Goal: Task Accomplishment & Management: Use online tool/utility

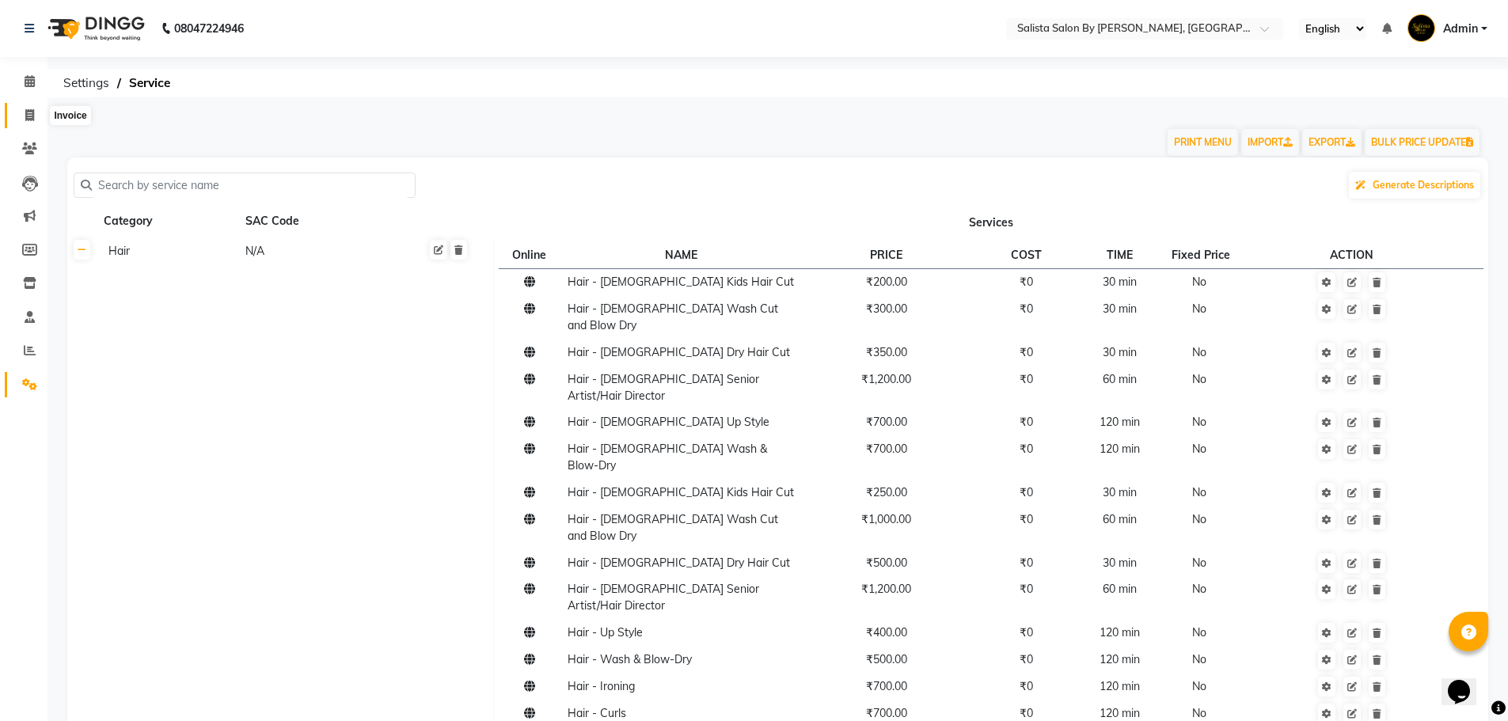
click at [33, 117] on icon at bounding box center [29, 115] width 9 height 12
select select "6878"
select select "service"
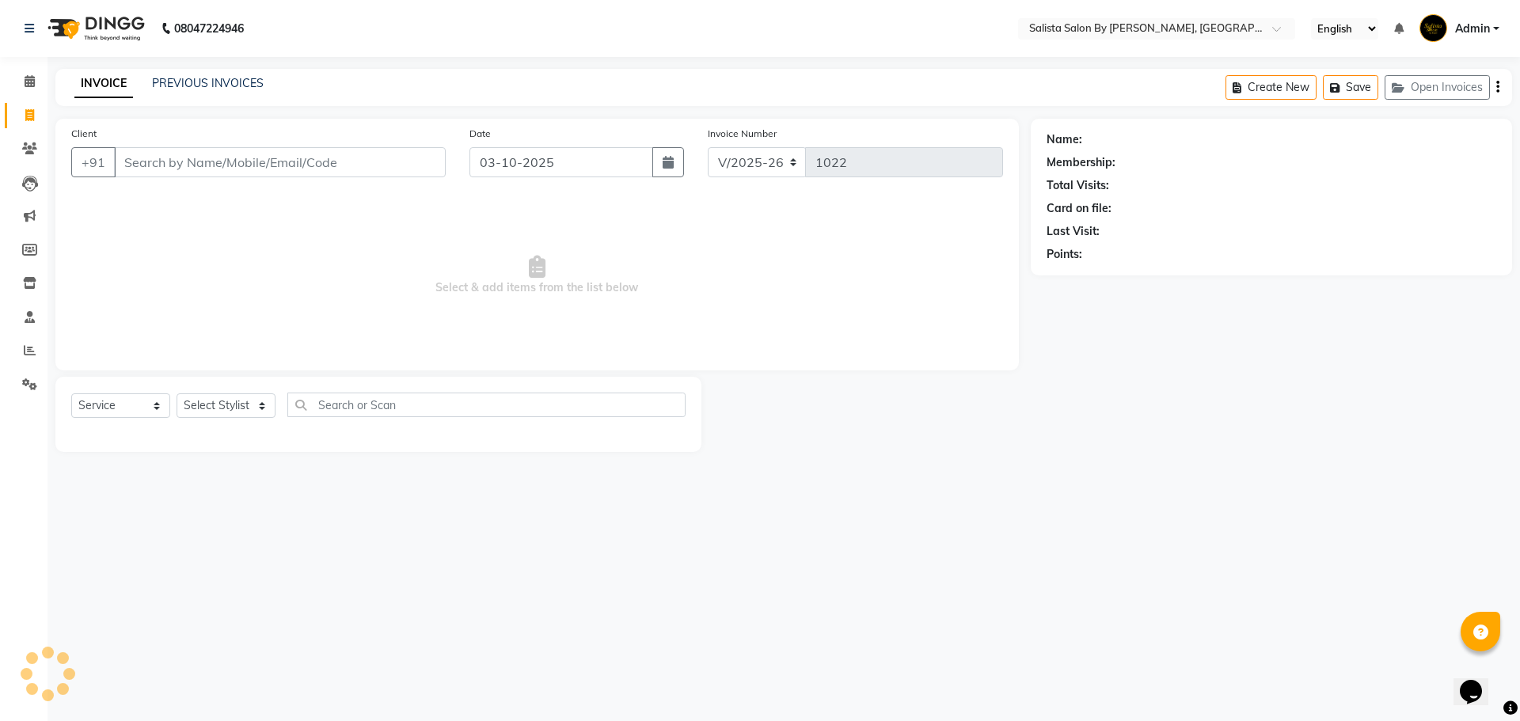
click at [192, 168] on input "Client" at bounding box center [280, 162] width 332 height 30
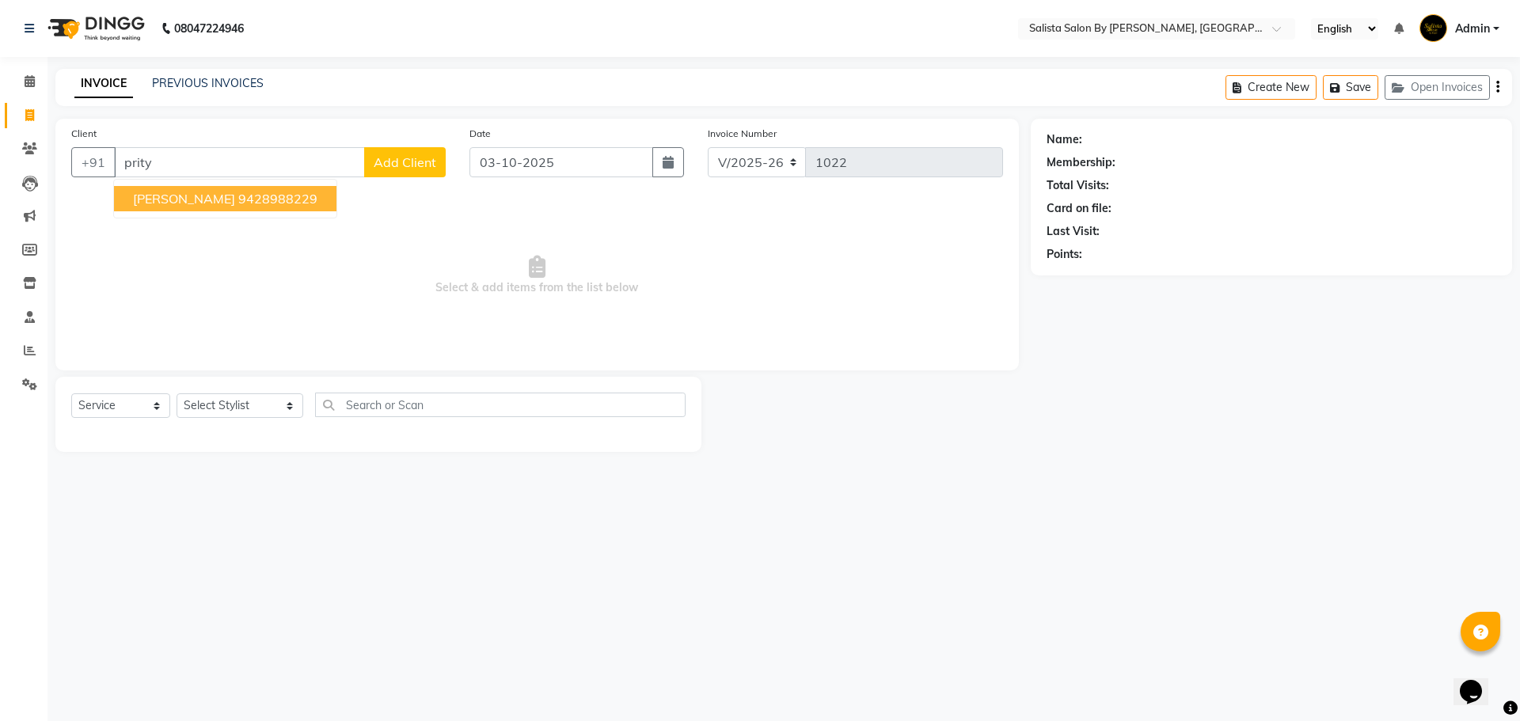
click at [238, 192] on ngb-highlight "9428988229" at bounding box center [277, 199] width 79 height 16
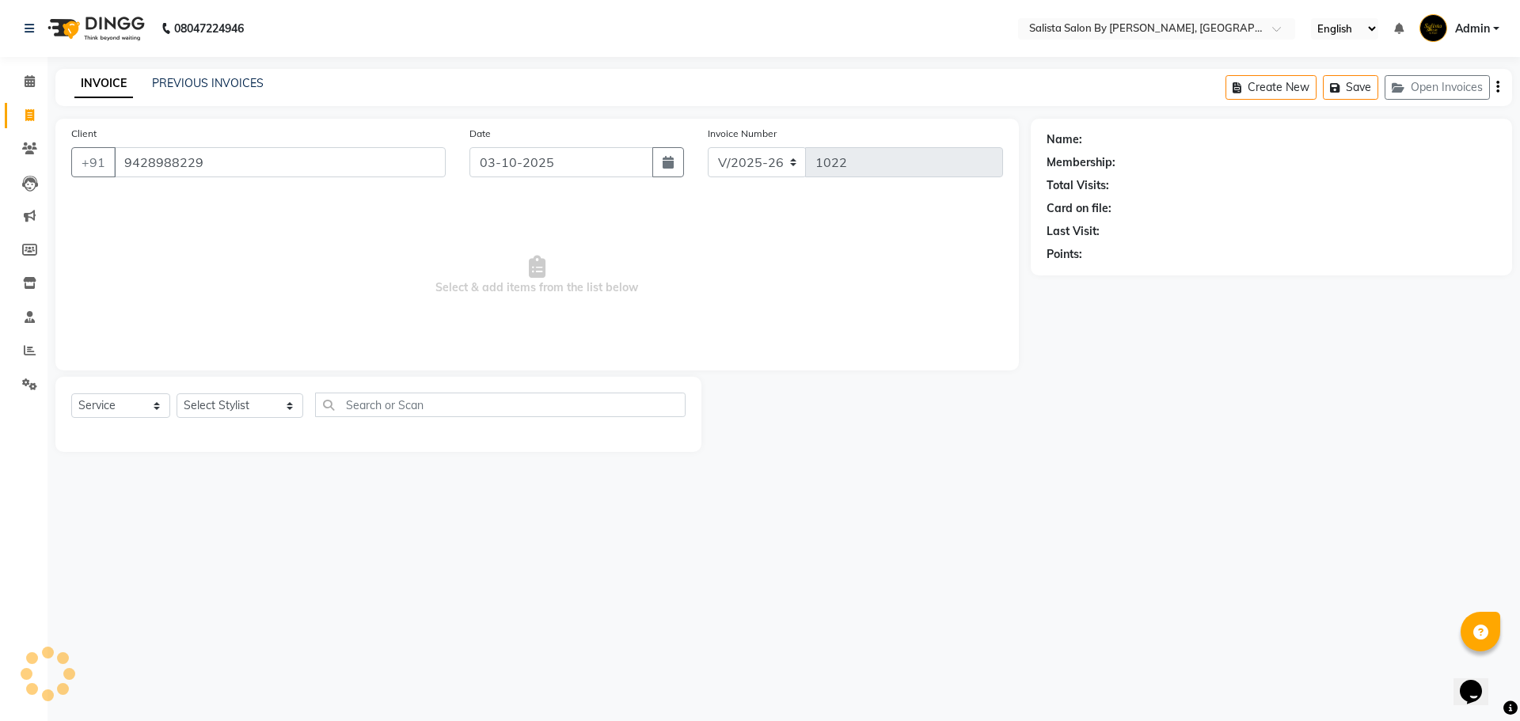
type input "9428988229"
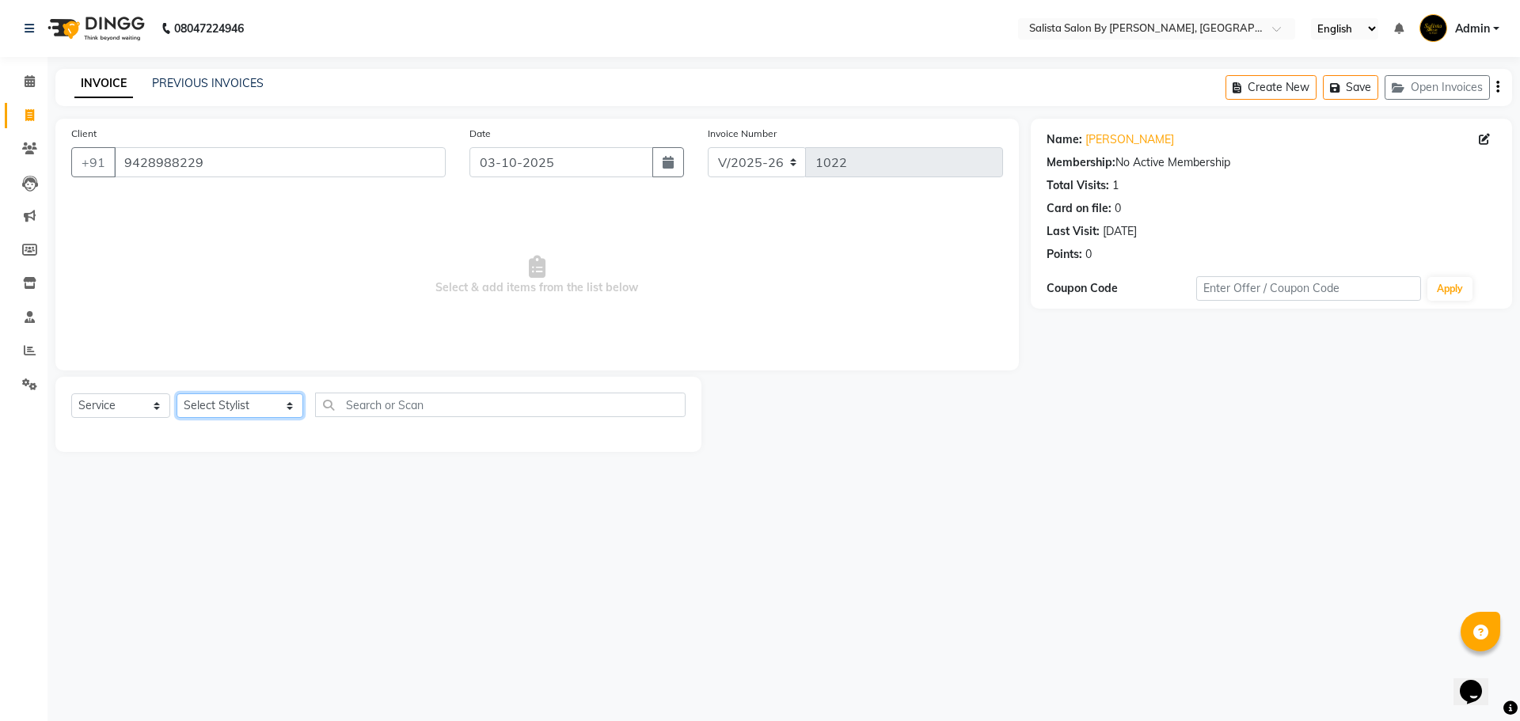
click at [262, 408] on select "Select Stylist AMIT [PERSON_NAME] kantibbai [PERSON_NAME] [PERSON_NAME] [PERSON…" at bounding box center [240, 405] width 127 height 25
select select "69301"
click at [177, 393] on select "Select Stylist AMIT [PERSON_NAME] kantibbai [PERSON_NAME] [PERSON_NAME] [PERSON…" at bounding box center [240, 405] width 127 height 25
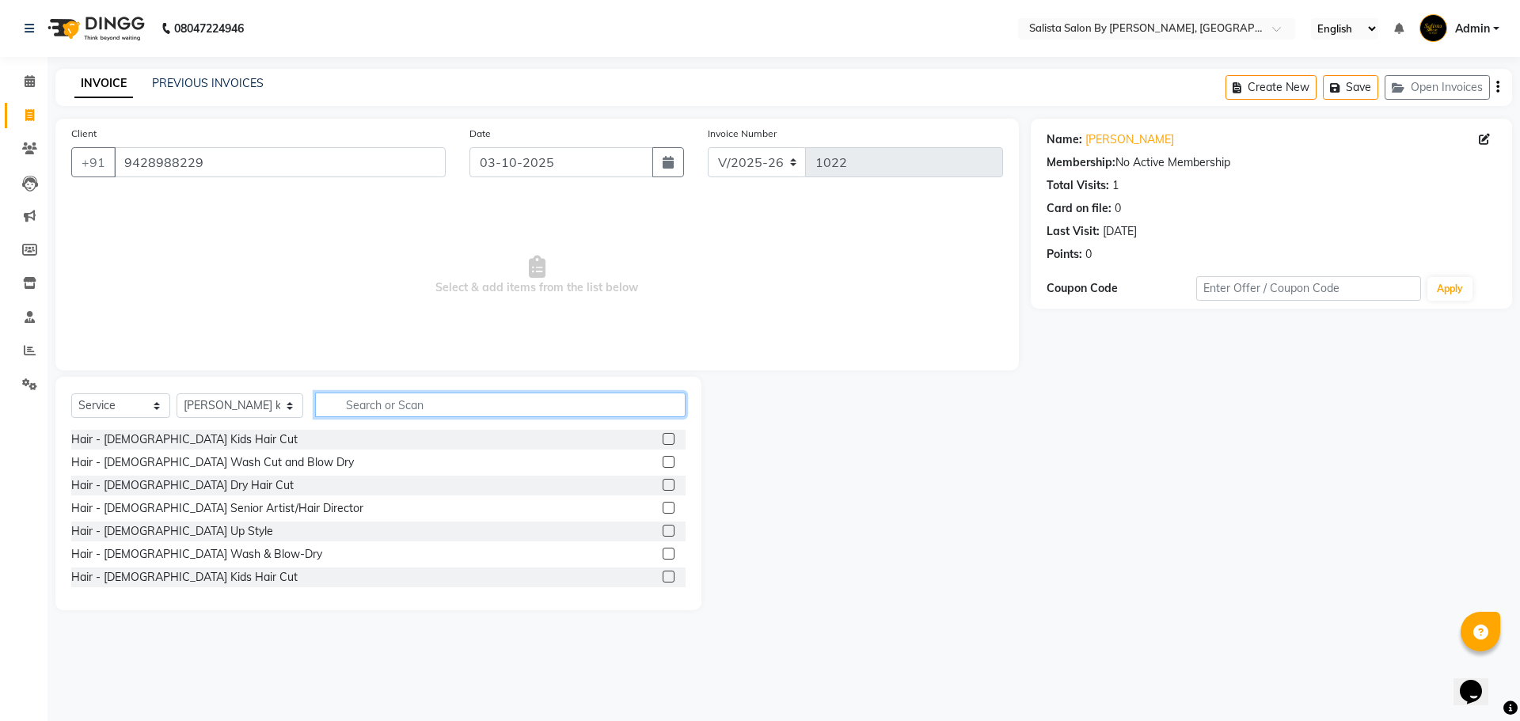
click at [340, 402] on input "text" at bounding box center [500, 405] width 370 height 25
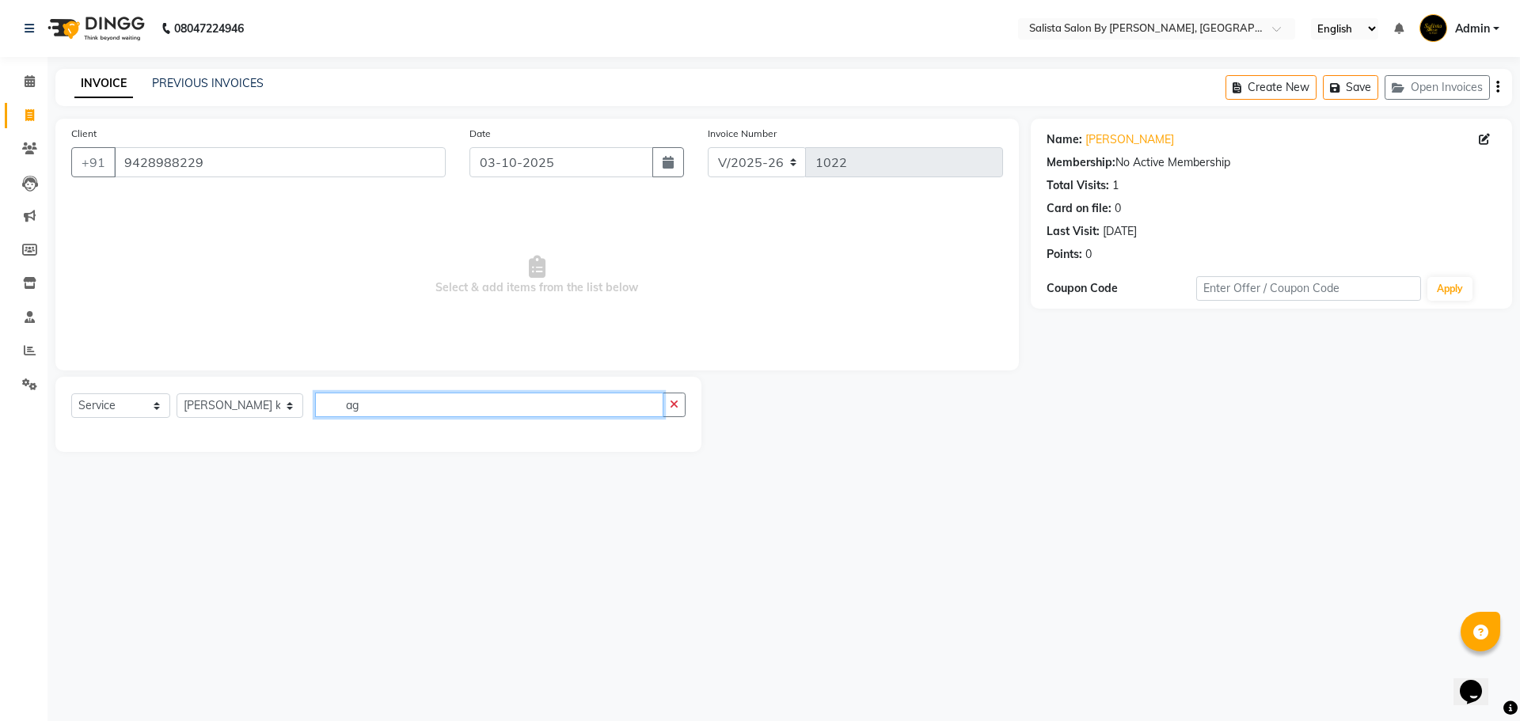
type input "a"
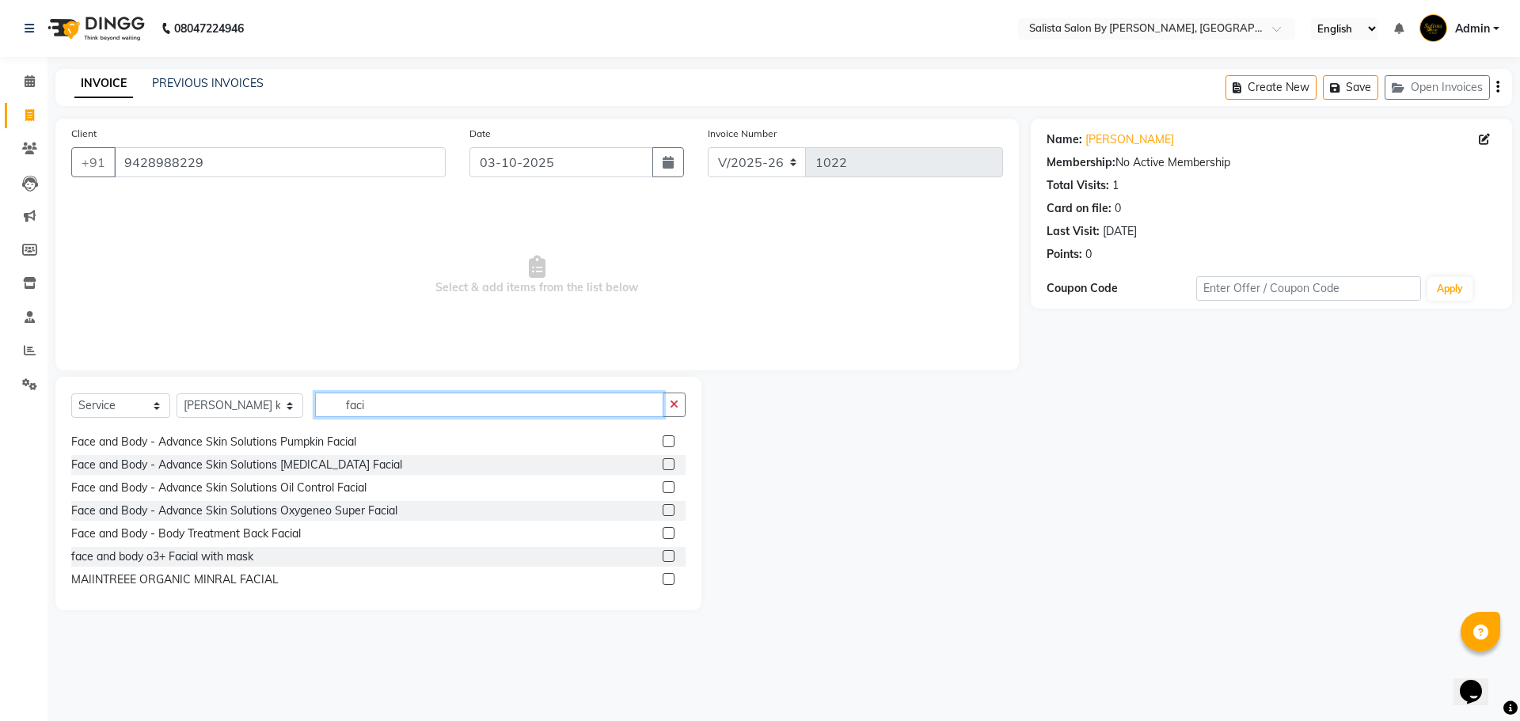
scroll to position [237, 0]
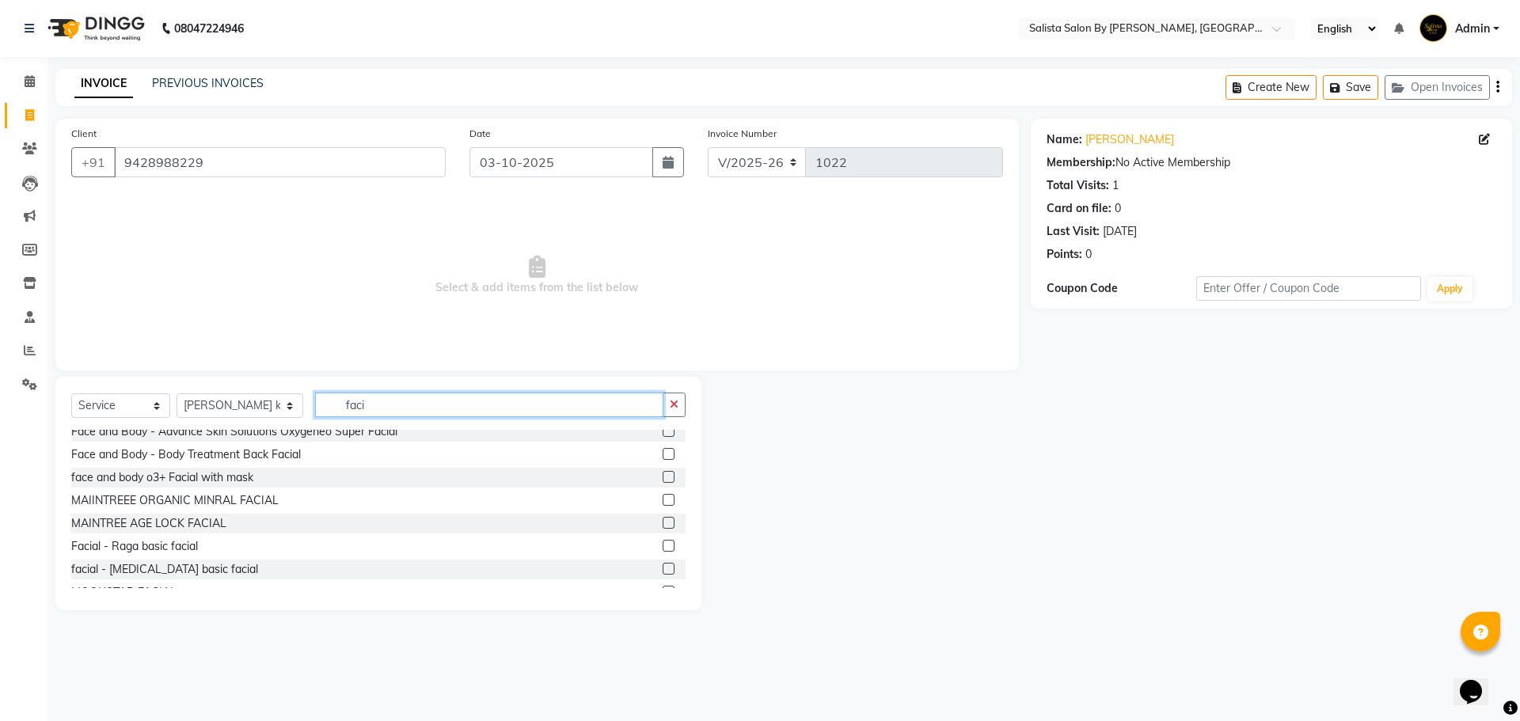
type input "faci"
click at [663, 522] on label at bounding box center [669, 523] width 12 height 12
click at [663, 522] on input "checkbox" at bounding box center [668, 523] width 10 height 10
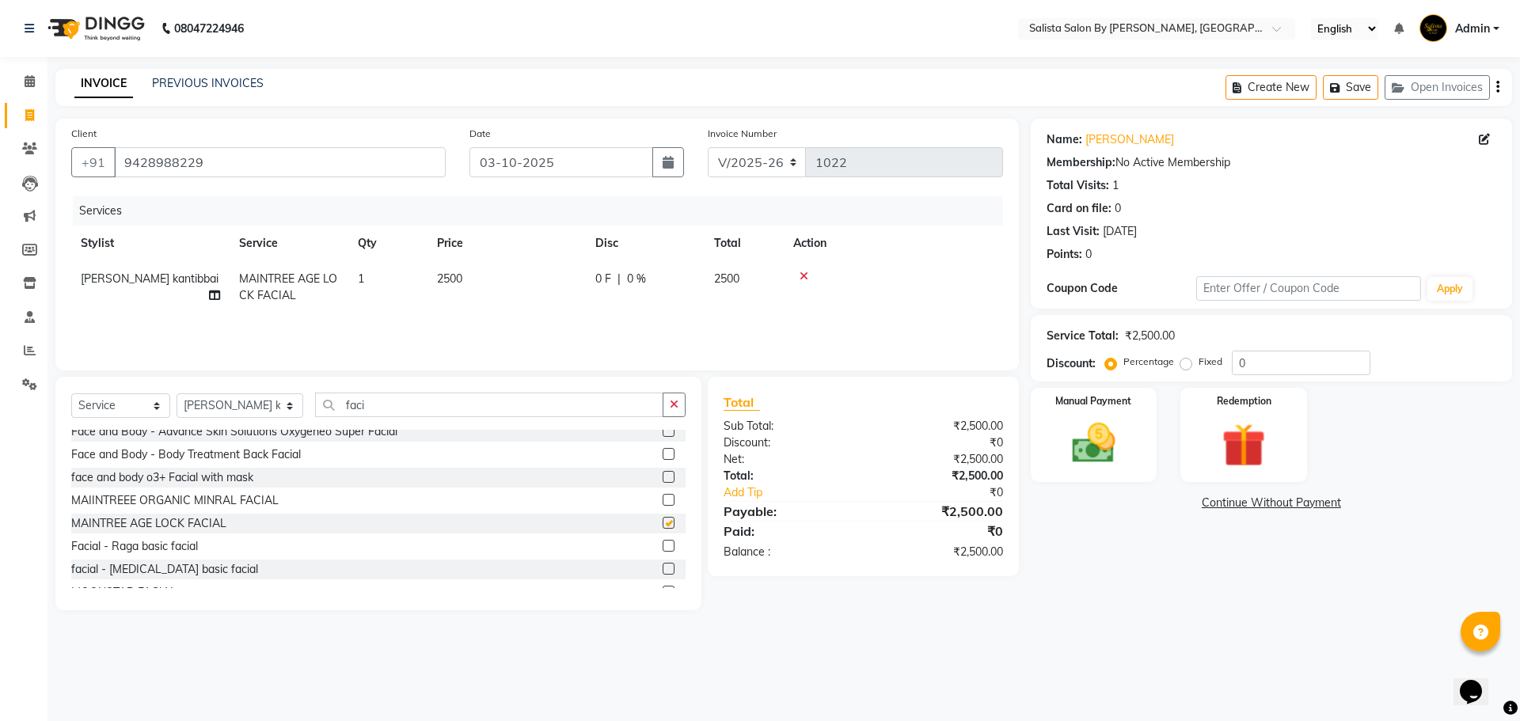
checkbox input "false"
click at [266, 404] on select "Select Stylist AMIT [PERSON_NAME] kantibbai [PERSON_NAME] [PERSON_NAME] [PERSON…" at bounding box center [240, 405] width 127 height 25
select select "59670"
click at [177, 393] on select "Select Stylist AMIT [PERSON_NAME] kantibbai [PERSON_NAME] [PERSON_NAME] [PERSON…" at bounding box center [240, 405] width 127 height 25
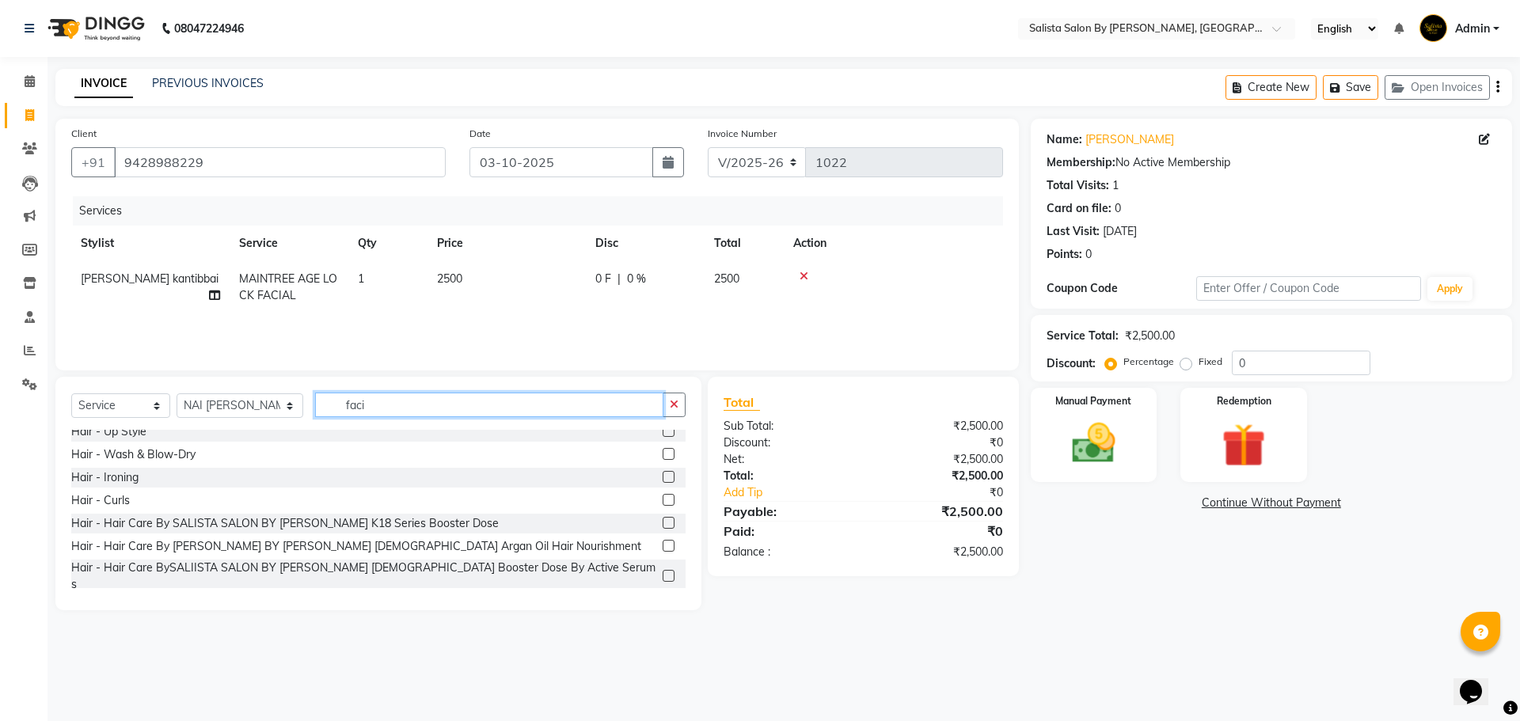
click at [361, 402] on input "faci" at bounding box center [489, 405] width 348 height 25
type input "f"
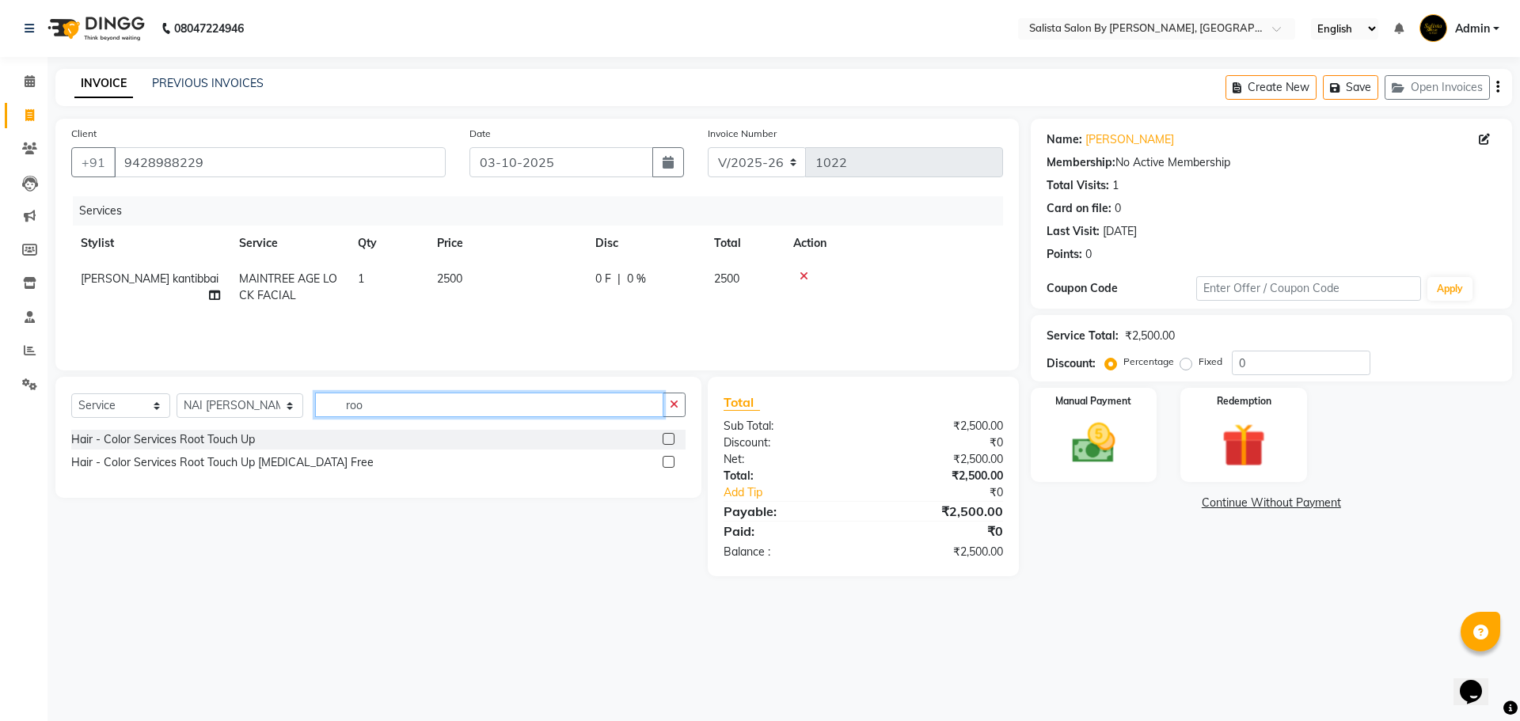
type input "roo"
click at [670, 461] on label at bounding box center [669, 462] width 12 height 12
click at [670, 461] on input "checkbox" at bounding box center [668, 463] width 10 height 10
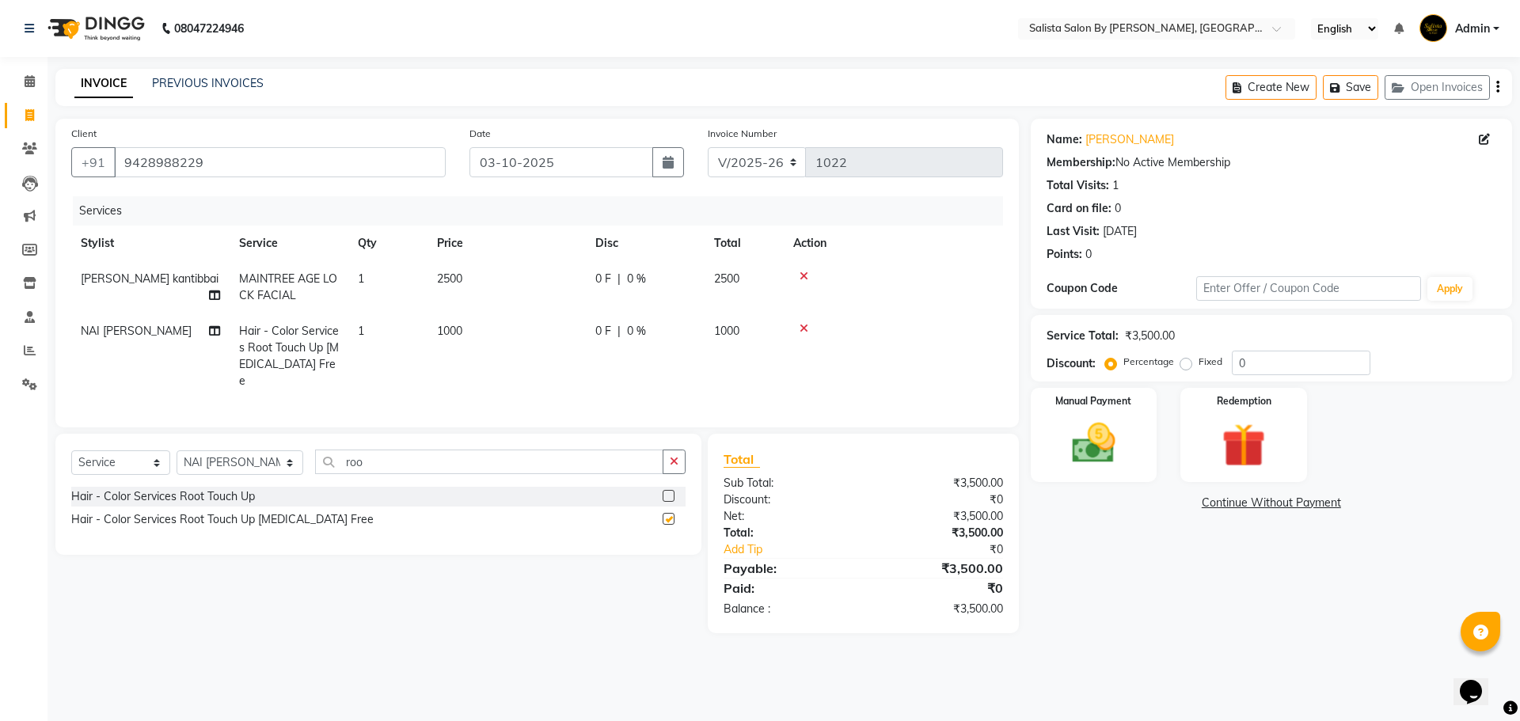
checkbox input "false"
click at [1248, 366] on input "0" at bounding box center [1301, 363] width 139 height 25
type input "30"
click at [1106, 447] on img at bounding box center [1094, 443] width 74 height 52
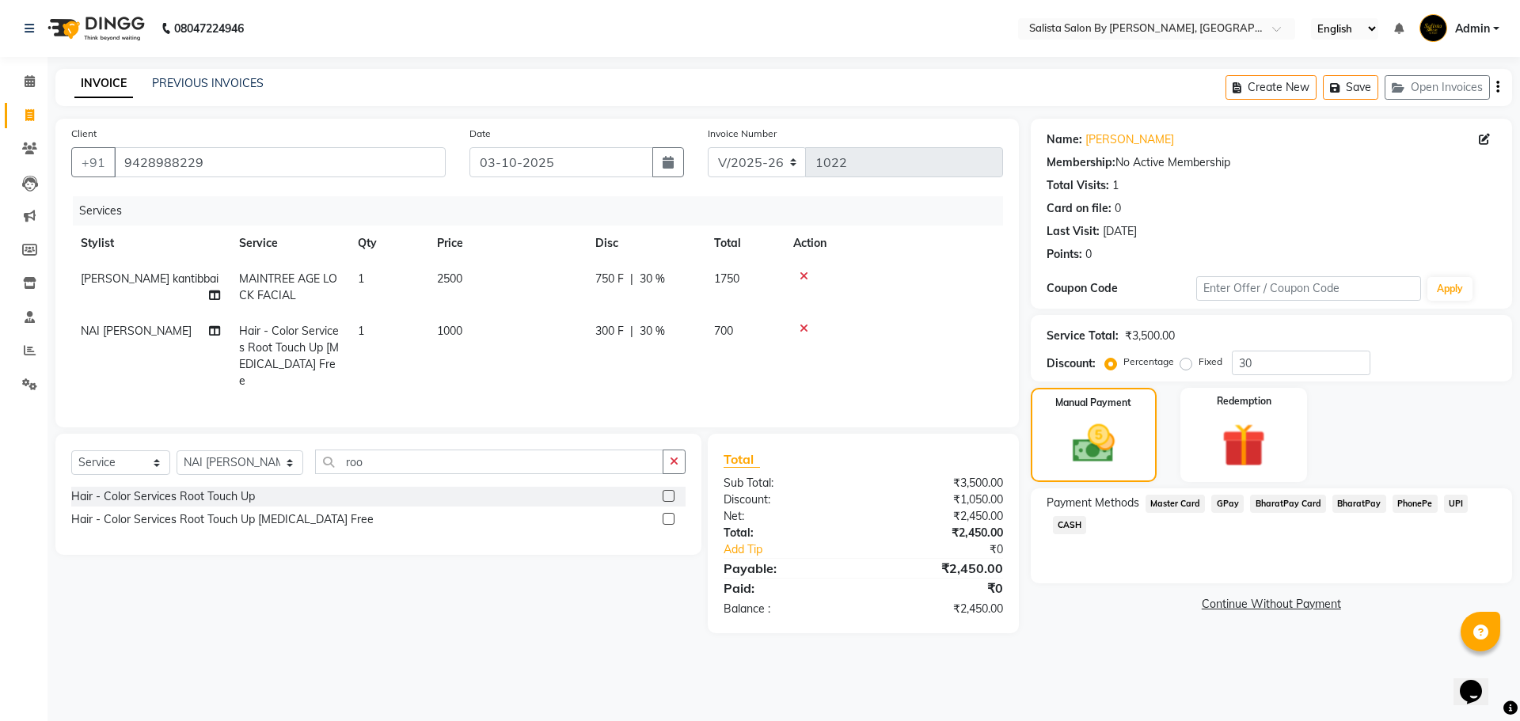
click at [1068, 526] on span "CASH" at bounding box center [1070, 525] width 34 height 18
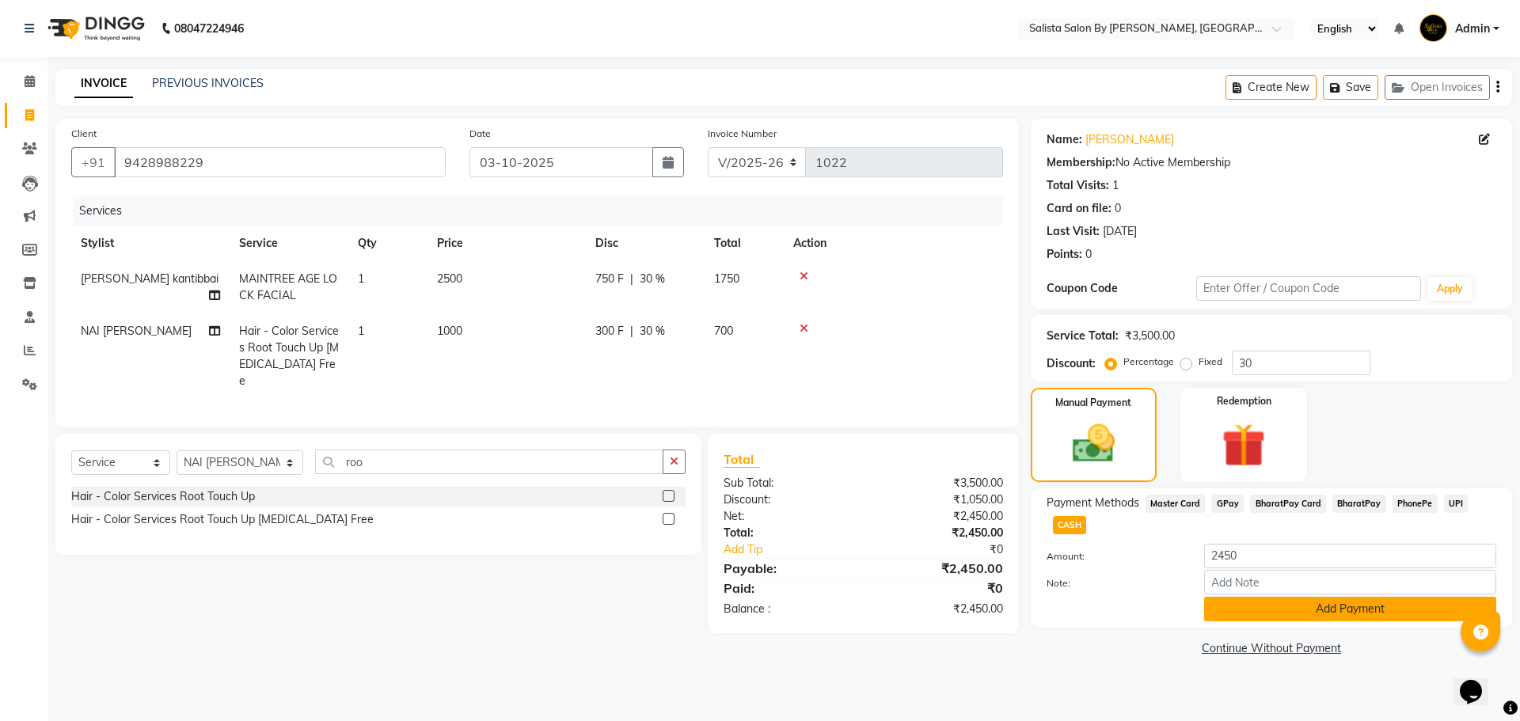
click at [1287, 607] on button "Add Payment" at bounding box center [1350, 609] width 292 height 25
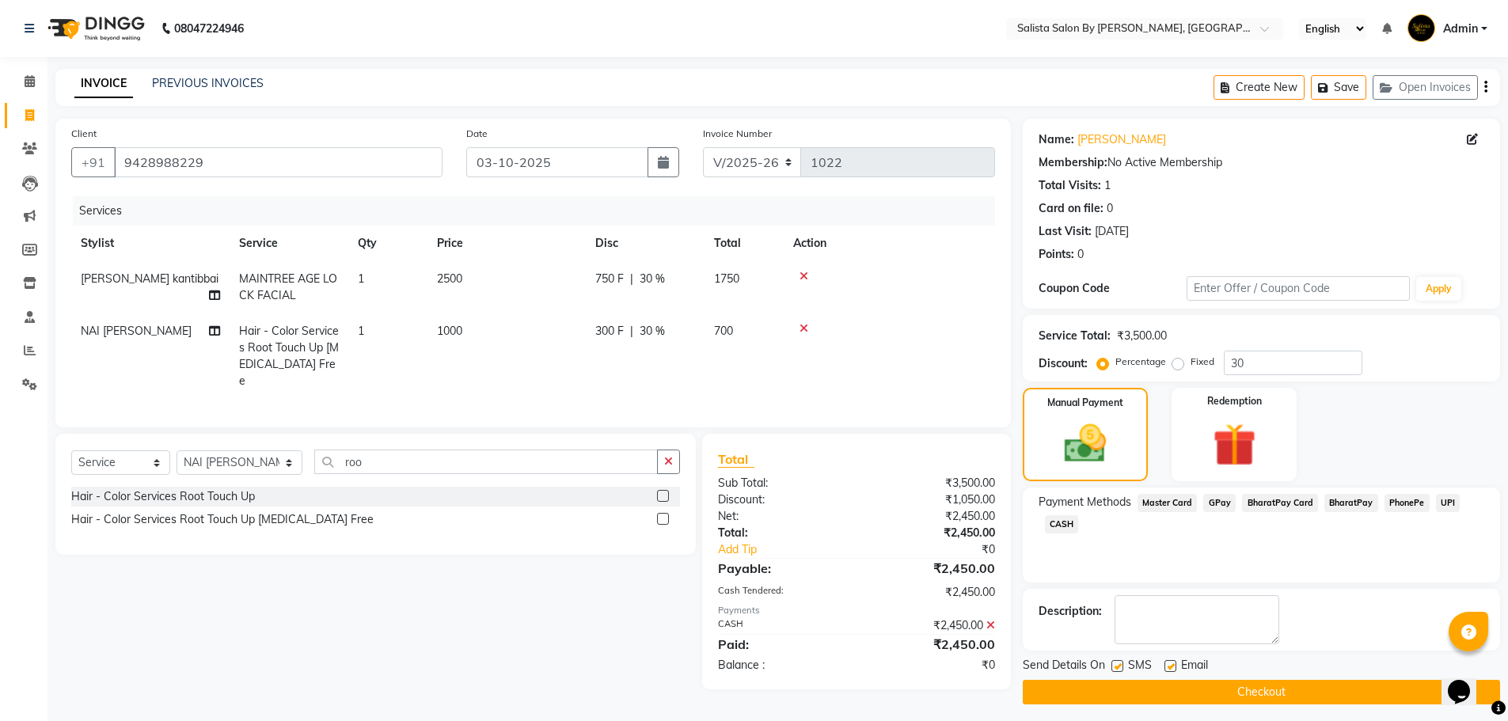
click at [1267, 691] on button "Checkout" at bounding box center [1261, 692] width 477 height 25
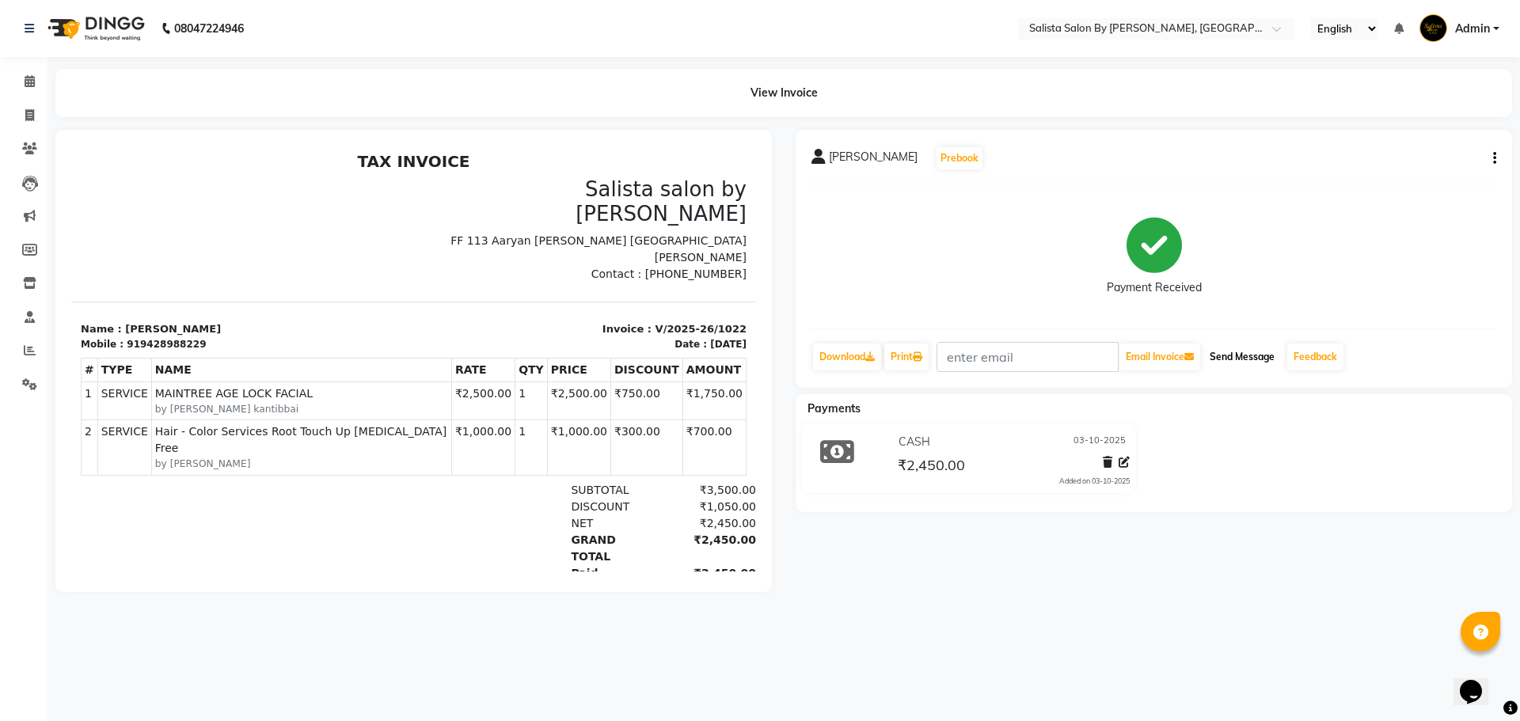
click at [1234, 358] on button "Send Message" at bounding box center [1242, 357] width 78 height 27
